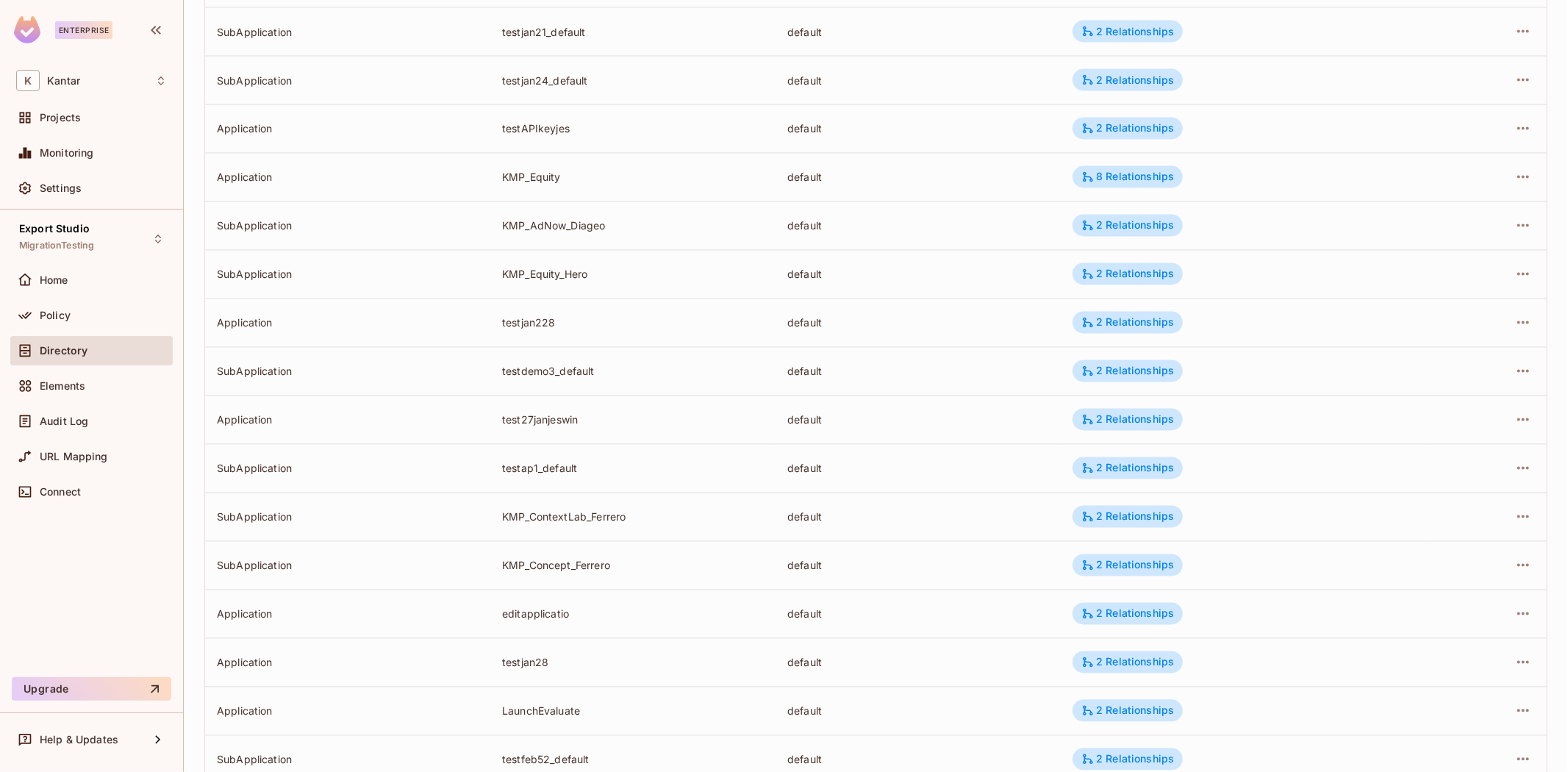
scroll to position [1678, 0]
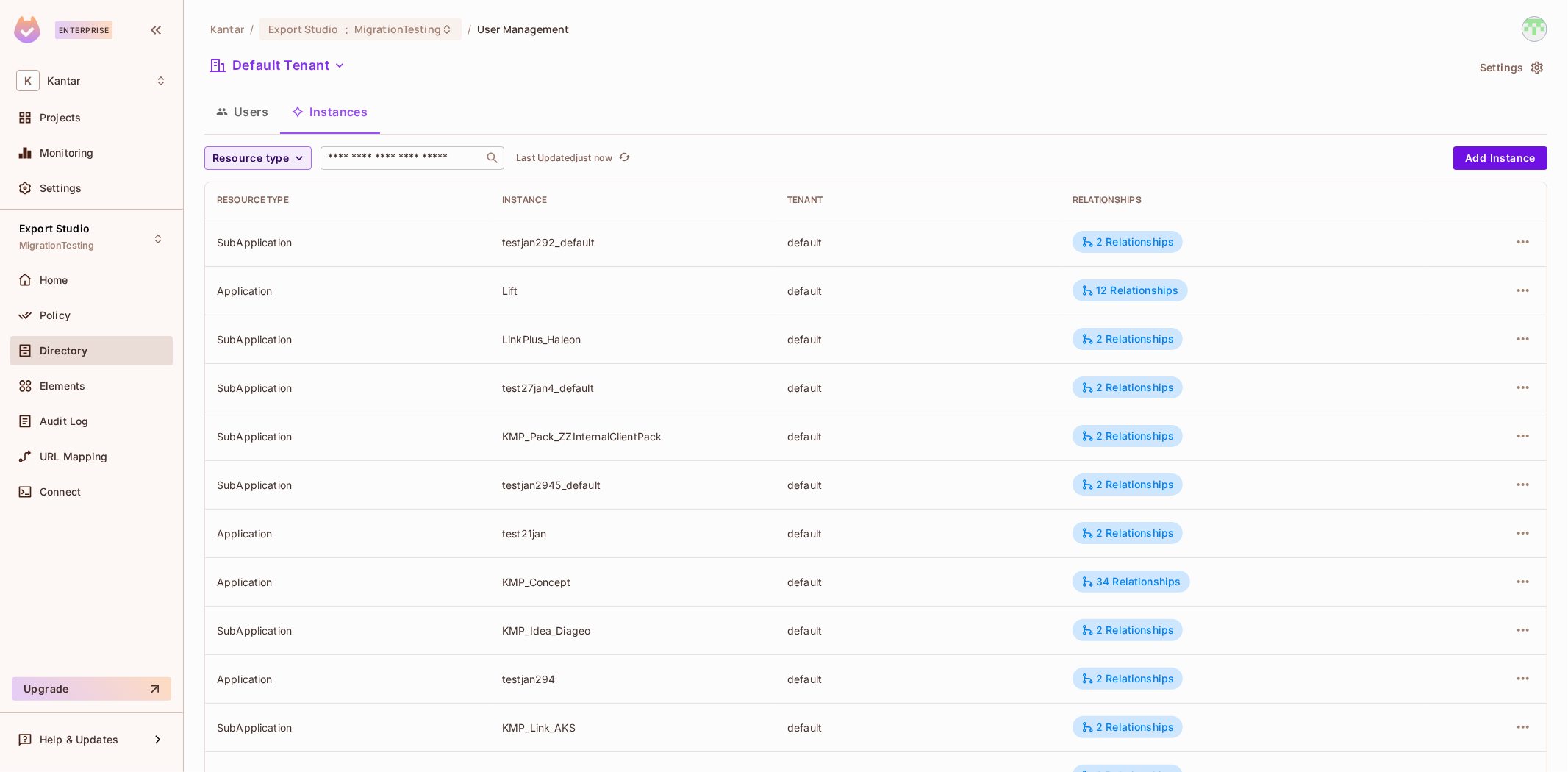
click at [420, 153] on input "text" at bounding box center [402, 157] width 154 height 15
click at [261, 158] on span "Resource type" at bounding box center [250, 157] width 76 height 18
click at [264, 185] on span "Application" at bounding box center [254, 192] width 75 height 14
click at [368, 160] on input "text" at bounding box center [387, 157] width 154 height 15
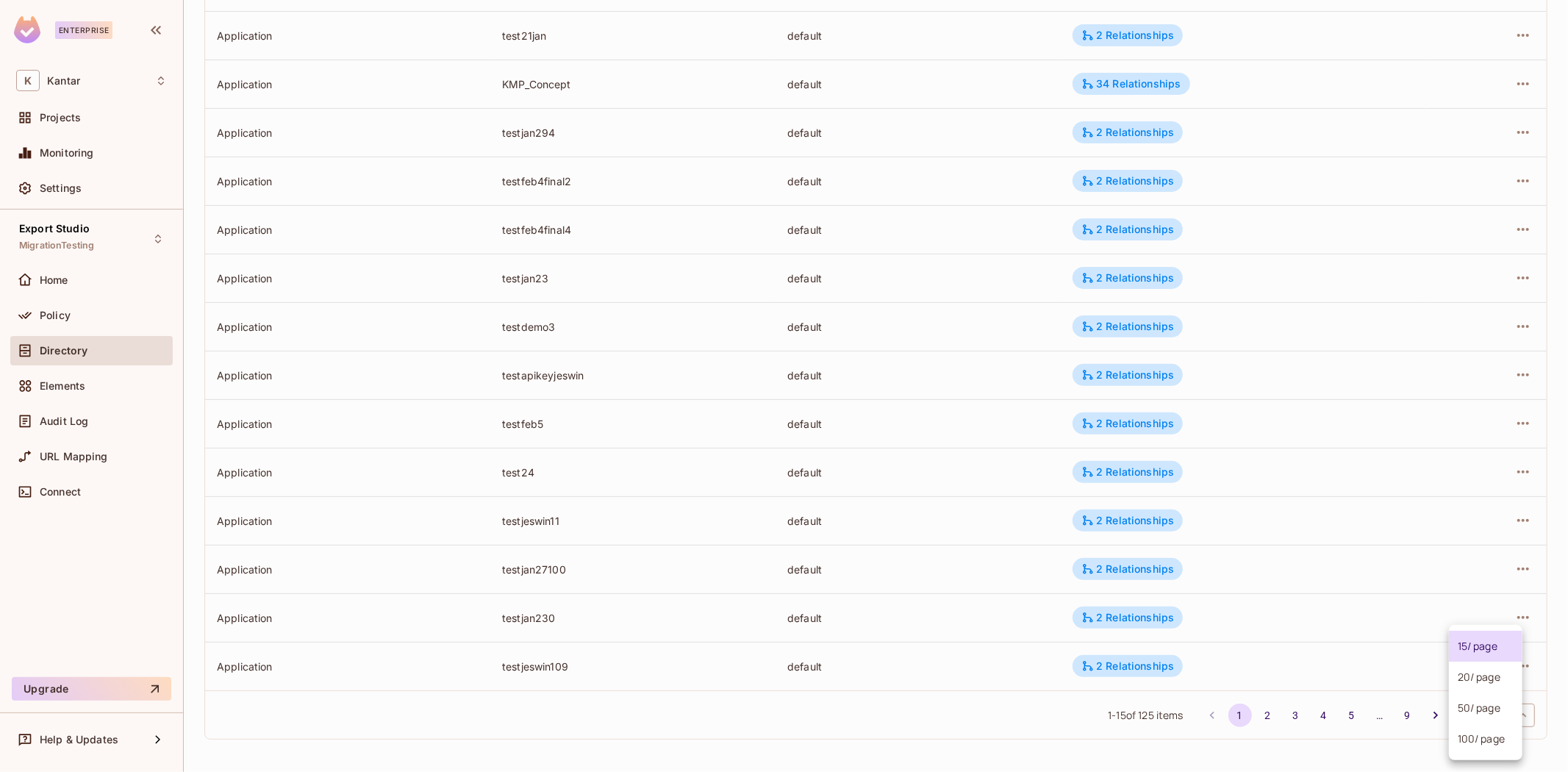
click at [1494, 715] on body "Enterprise K Kantar Projects Monitoring Settings Export Studio MigrationTesting…" at bounding box center [784, 386] width 1568 height 772
click at [1495, 768] on div at bounding box center [784, 386] width 1568 height 772
click at [1483, 716] on body "Enterprise K Kantar Projects Monitoring Settings Export Studio MigrationTesting…" at bounding box center [784, 386] width 1568 height 772
click at [1483, 738] on li "100 / page" at bounding box center [1486, 739] width 74 height 31
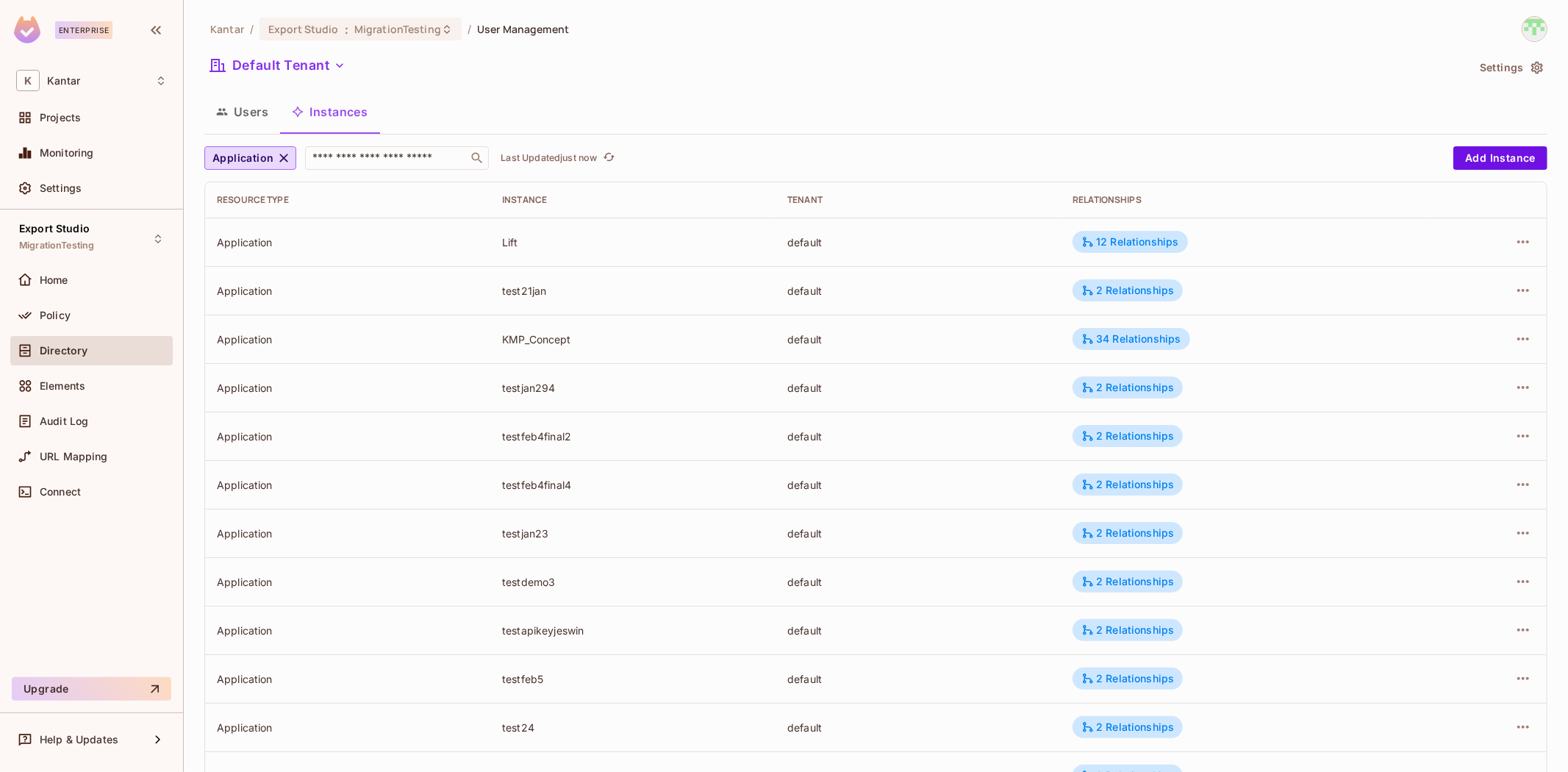
click at [647, 55] on div "Default Tenant" at bounding box center [835, 68] width 1262 height 28
click at [371, 166] on div "​" at bounding box center [413, 157] width 184 height 23
paste input "**********"
type input "**********"
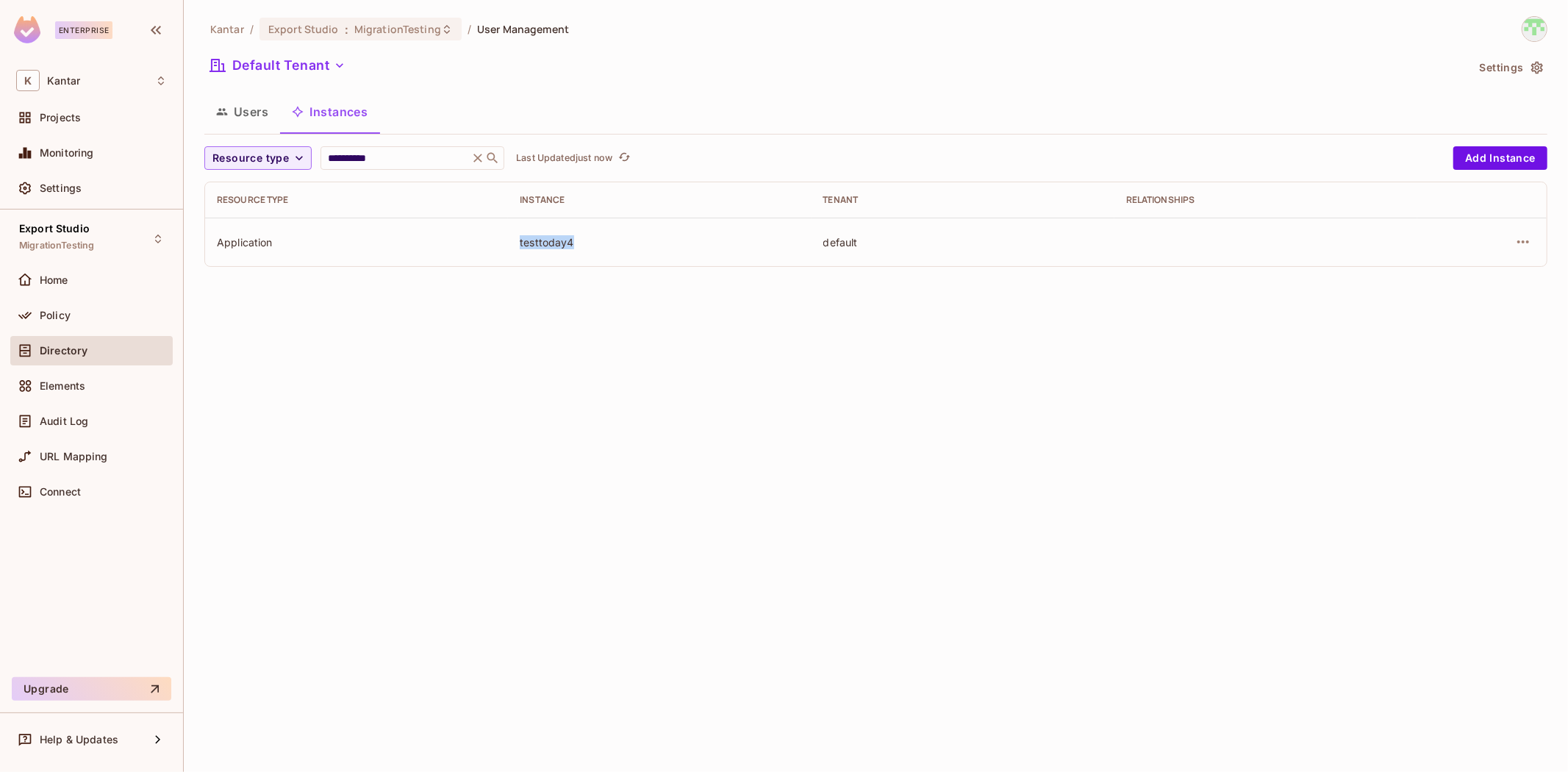
drag, startPoint x: 518, startPoint y: 242, endPoint x: 679, endPoint y: 267, distance: 162.9
click at [633, 245] on td "testtoday4" at bounding box center [660, 241] width 303 height 49
drag, startPoint x: 722, startPoint y: 314, endPoint x: 537, endPoint y: 254, distance: 194.5
click at [715, 315] on div "**********" at bounding box center [876, 386] width 1385 height 772
click at [281, 159] on span "Resource type" at bounding box center [250, 157] width 76 height 18
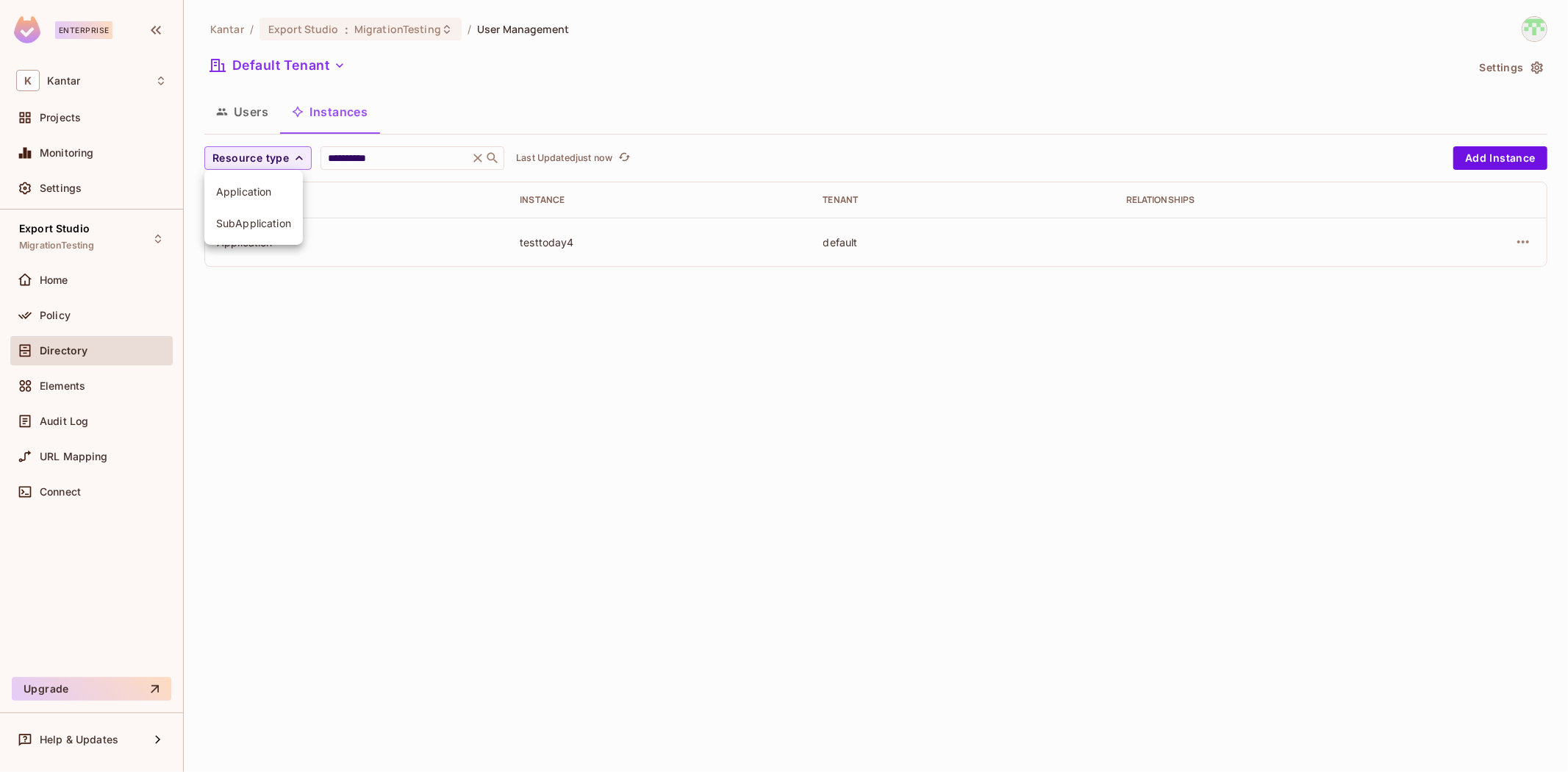
click at [262, 223] on span "SubApplication" at bounding box center [254, 223] width 75 height 14
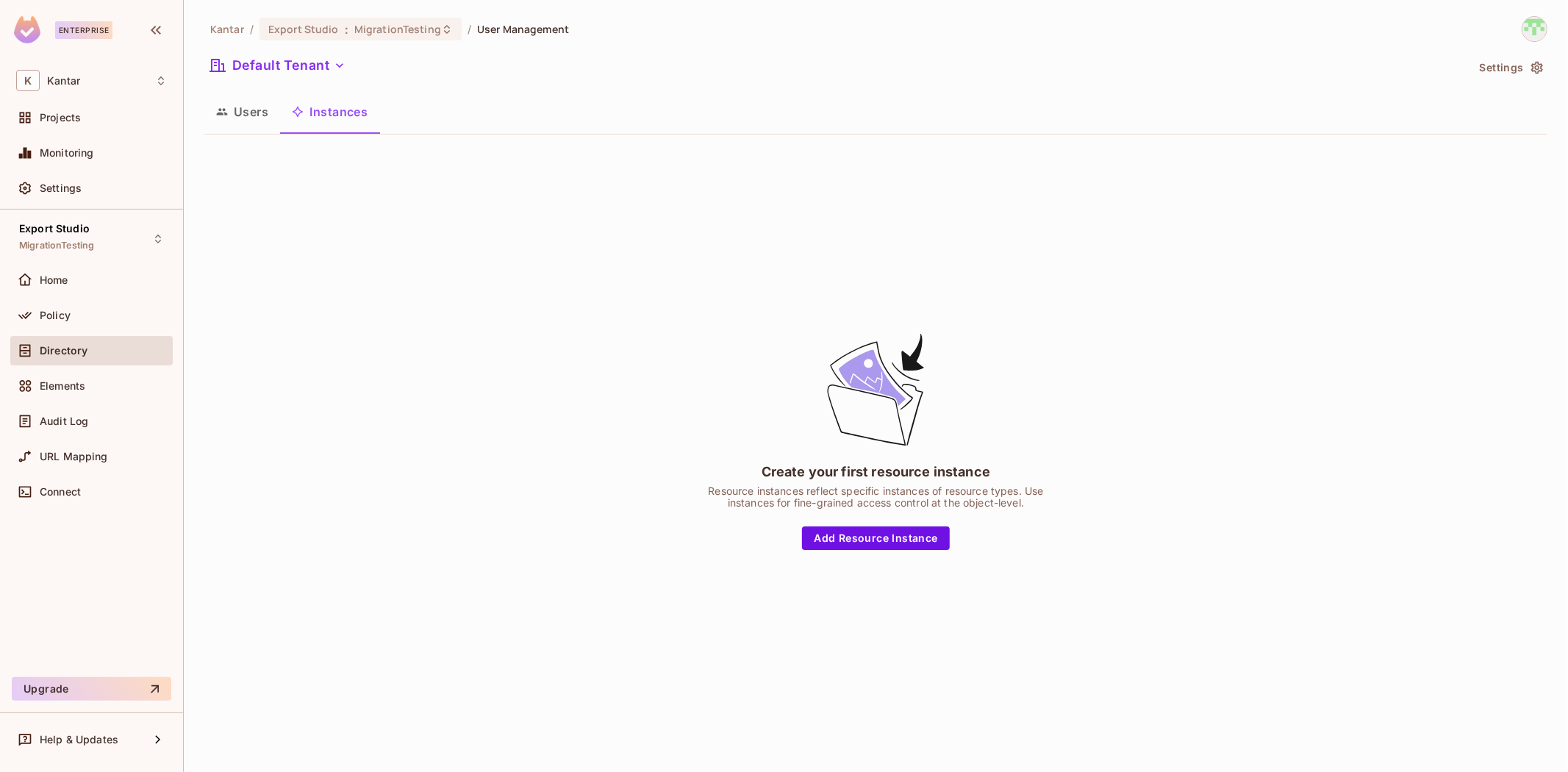
drag, startPoint x: 347, startPoint y: 131, endPoint x: 563, endPoint y: 209, distance: 229.7
click at [425, 160] on div "Kantar / Export Studio : MigrationTesting / User Management Default Tenant Sett…" at bounding box center [876, 375] width 1344 height 718
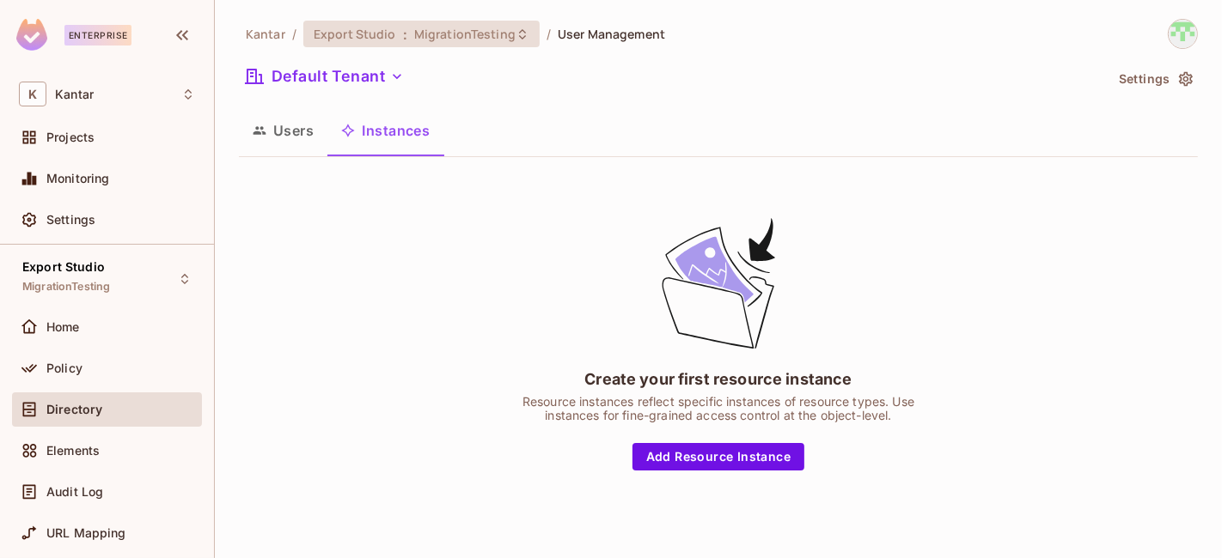
click at [462, 27] on span "MigrationTesting" at bounding box center [464, 34] width 101 height 16
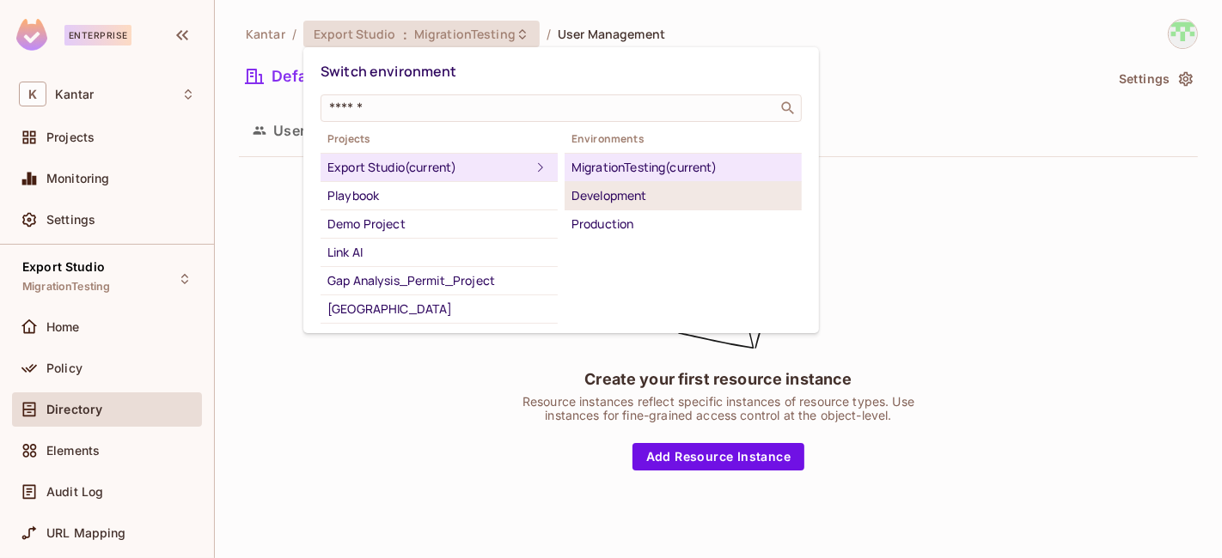
click at [608, 198] on div "Development" at bounding box center [682, 196] width 223 height 21
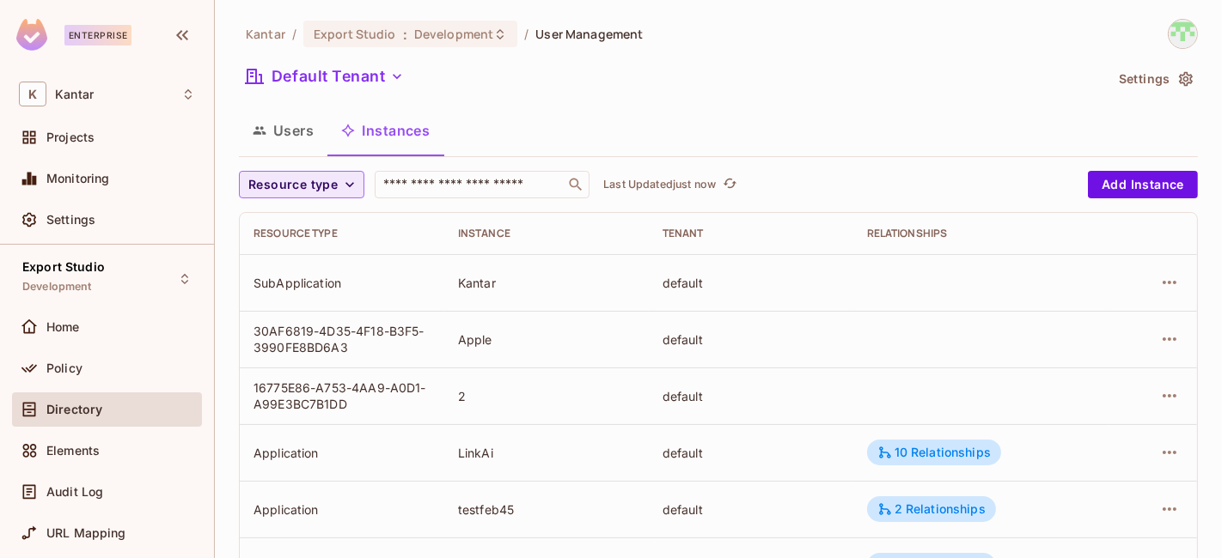
click at [313, 181] on span "Resource type" at bounding box center [292, 184] width 89 height 21
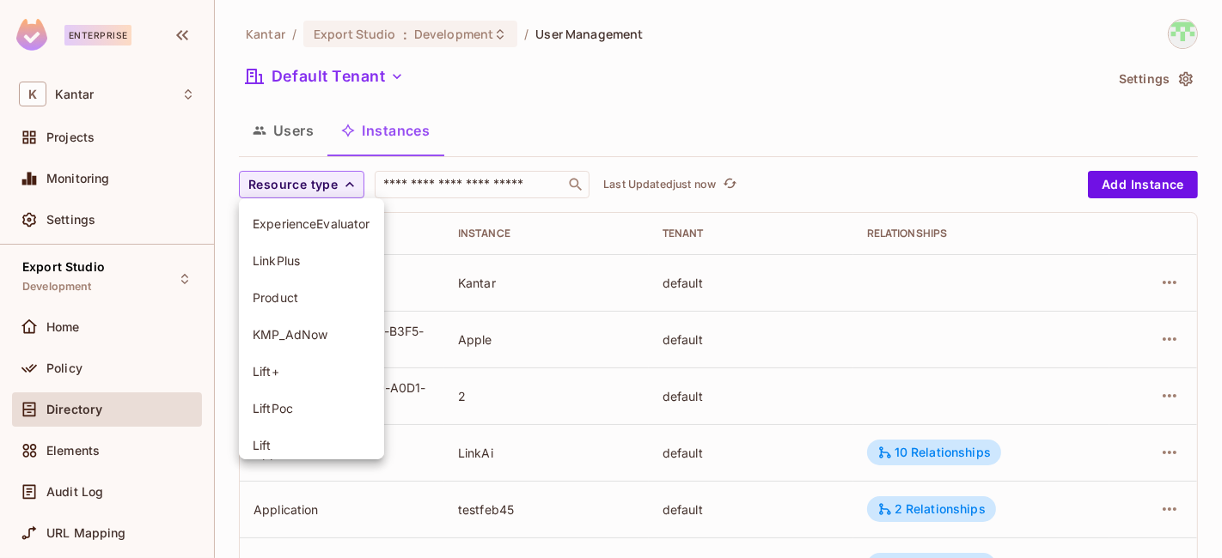
scroll to position [196, 0]
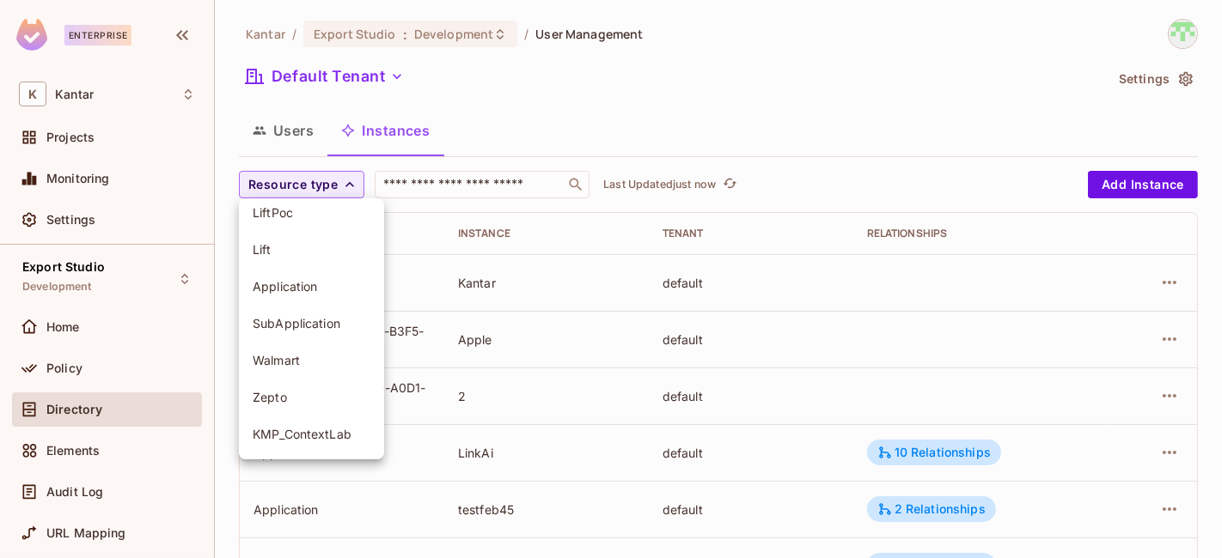
click at [304, 284] on span "Application" at bounding box center [312, 286] width 118 height 16
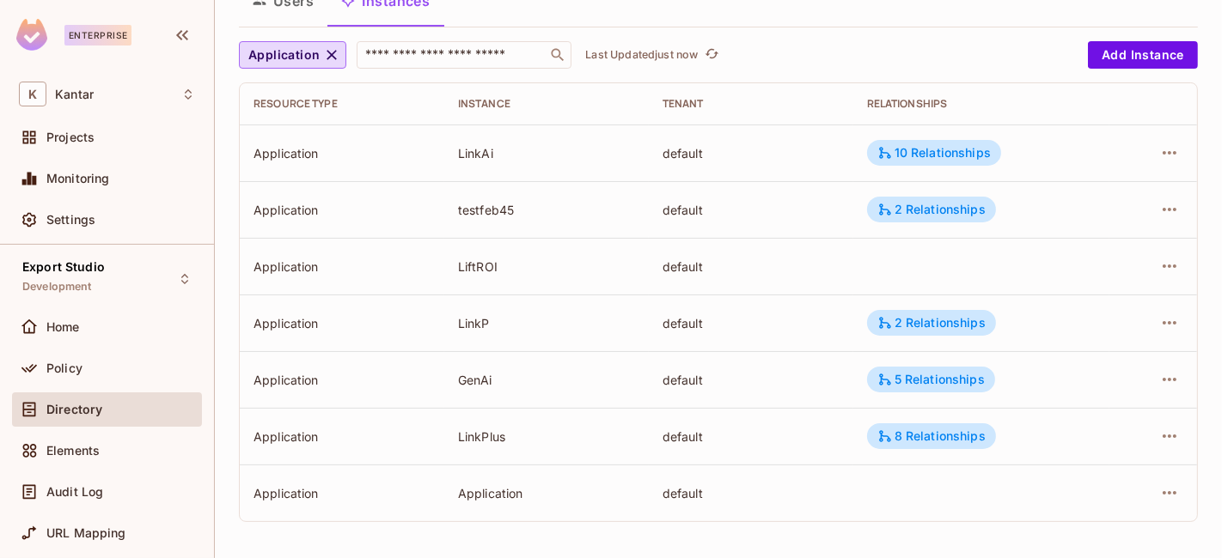
scroll to position [0, 0]
